Goal: Complete application form: Complete application form

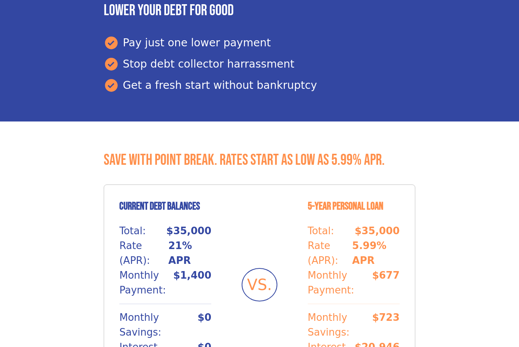
scroll to position [473, 0]
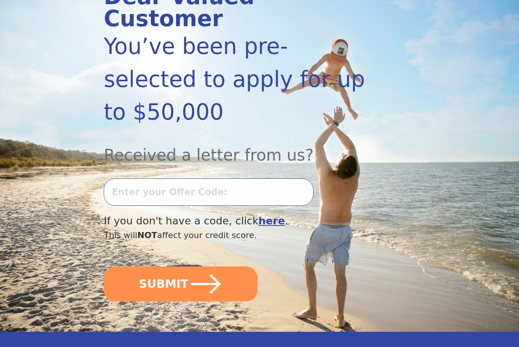
click at [267, 179] on input "text" at bounding box center [209, 192] width 210 height 27
type input "0730K-848391"
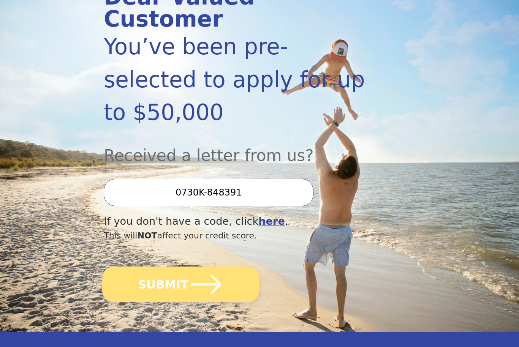
click at [236, 267] on button "SUBMIT" at bounding box center [180, 285] width 157 height 36
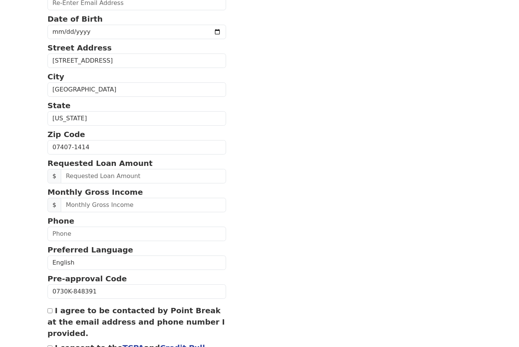
scroll to position [165, 0]
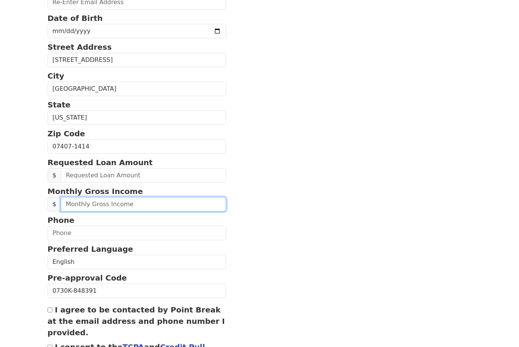
click at [185, 201] on input "text" at bounding box center [143, 205] width 165 height 14
type input "4,000.00"
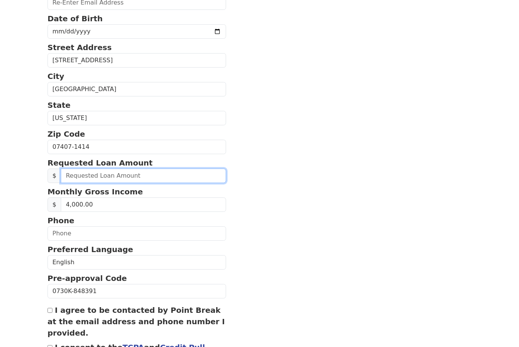
click at [92, 175] on input "text" at bounding box center [143, 176] width 165 height 14
type input "30,000.00"
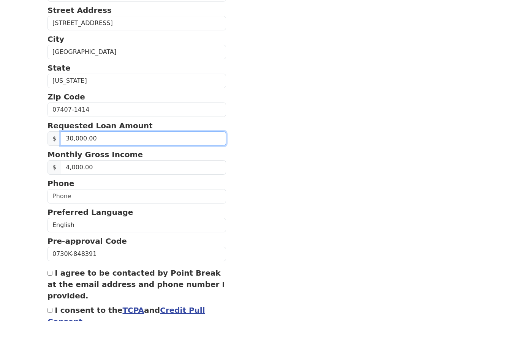
scroll to position [176, 0]
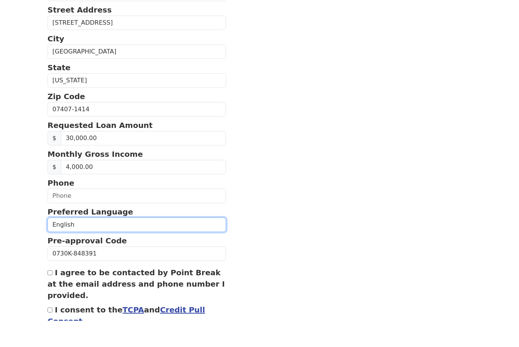
click at [67, 244] on select "English Spanish" at bounding box center [137, 251] width 179 height 14
select select "Spanish"
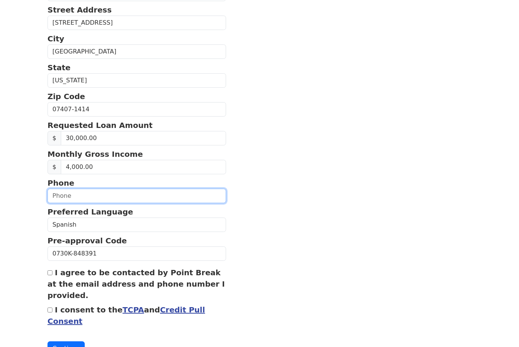
click at [66, 197] on input "text" at bounding box center [137, 196] width 179 height 14
type input "(908) 530-8047"
click at [54, 269] on div "I agree to be contacted by Point Break at the email address and phone number I …" at bounding box center [137, 284] width 179 height 34
click at [52, 276] on input "I agree to be contacted by Point Break at the email address and phone number I …" at bounding box center [50, 273] width 5 height 5
checkbox input "true"
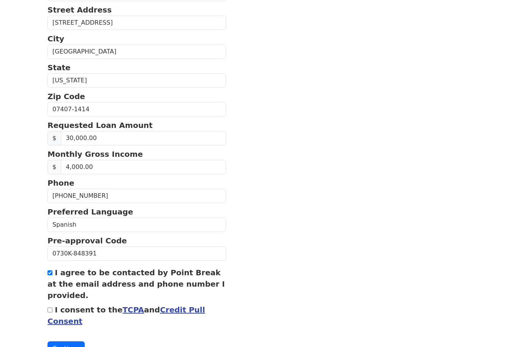
click at [49, 311] on input "I consent to the TCPA and Credit Pull Consent" at bounding box center [50, 310] width 5 height 5
checkbox input "true"
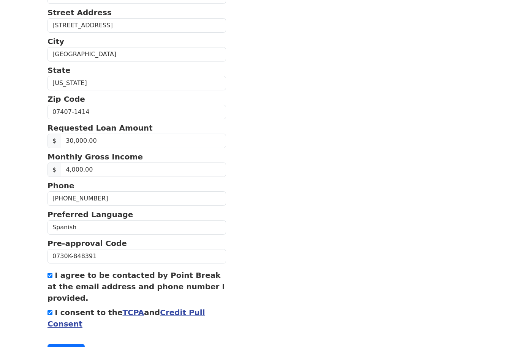
scroll to position [209, 0]
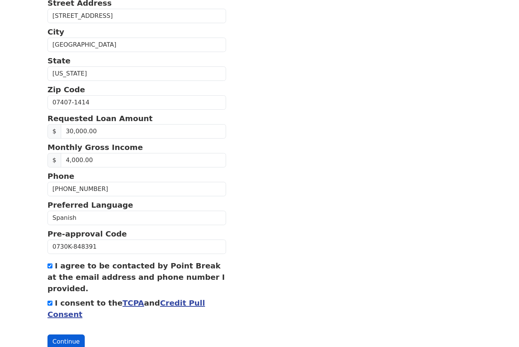
click at [62, 344] on button "Continue" at bounding box center [66, 342] width 37 height 14
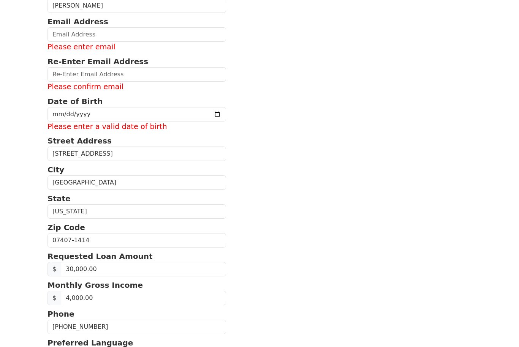
scroll to position [66, 0]
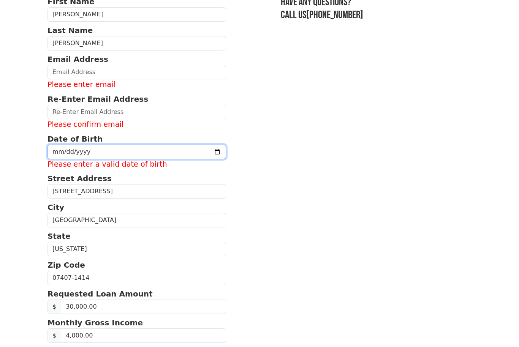
click at [67, 154] on input "date" at bounding box center [137, 152] width 179 height 14
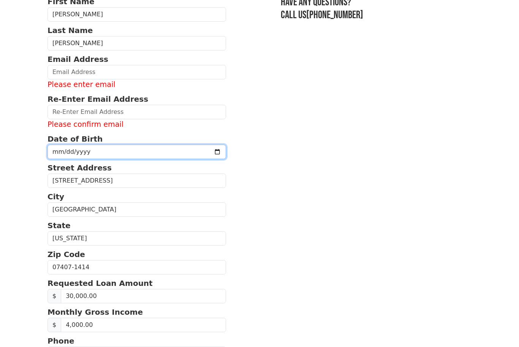
click at [124, 155] on input "1979-12-19" at bounding box center [137, 152] width 179 height 14
type input "1979-12-08"
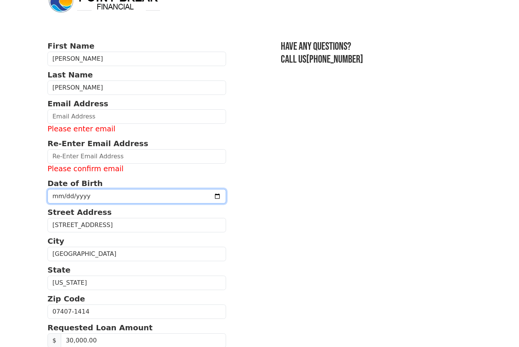
scroll to position [0, 0]
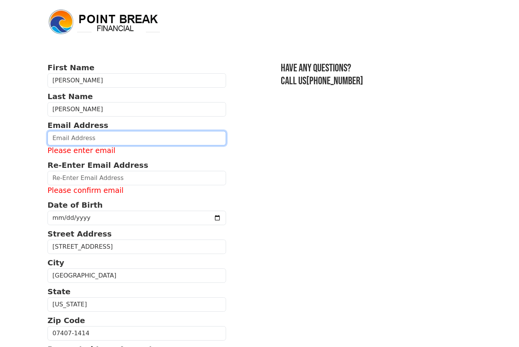
click at [203, 137] on input "email" at bounding box center [137, 138] width 179 height 14
type input "W"
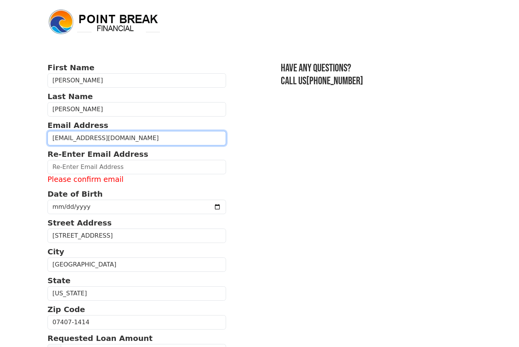
type input "wvillanuevaricci@gmail.com"
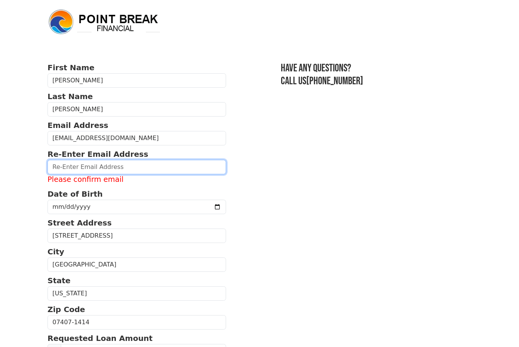
click at [64, 170] on input "email" at bounding box center [137, 167] width 179 height 14
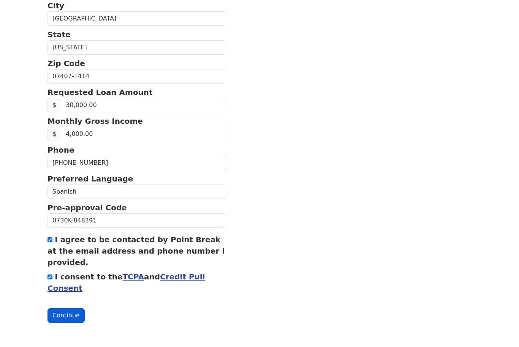
type input "wvillanuevaricci@gmail.com"
click at [67, 319] on button "Continue" at bounding box center [66, 317] width 37 height 14
